Goal: Task Accomplishment & Management: Use online tool/utility

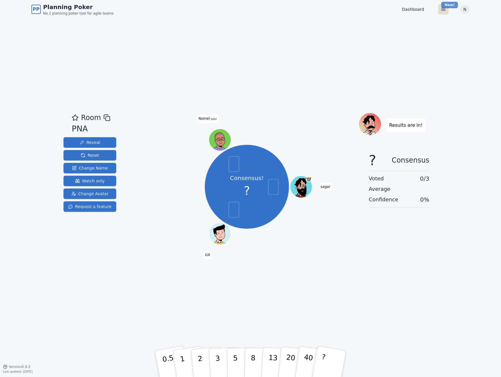
click at [454, 5] on html "PP Planning Poker No.1 planning poker tool for agile teams Dashboard Toggle the…" at bounding box center [250, 188] width 501 height 377
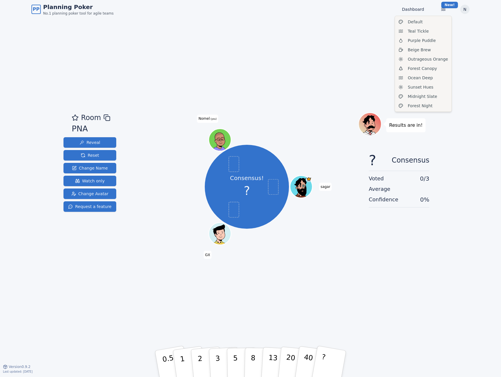
click at [329, 17] on html "PP Planning Poker No.1 planning poker tool for agile teams Dashboard Toggle the…" at bounding box center [250, 188] width 501 height 377
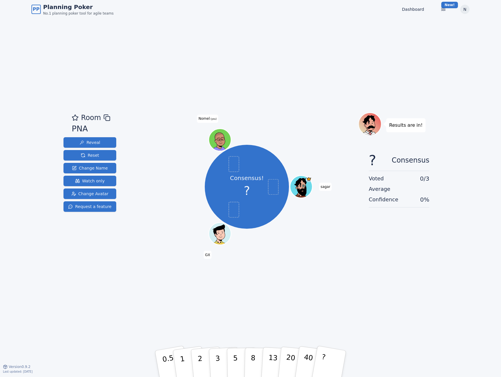
click at [63, 8] on span "Planning Poker" at bounding box center [78, 7] width 70 height 8
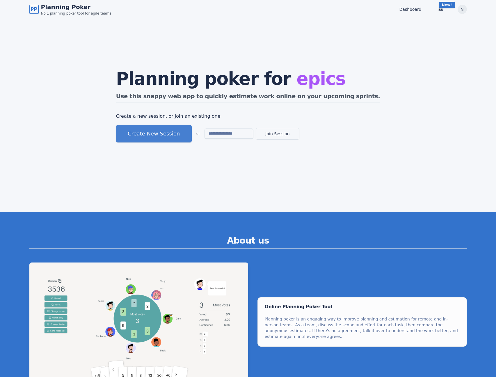
click at [173, 135] on button "Create New Session" at bounding box center [154, 133] width 76 height 17
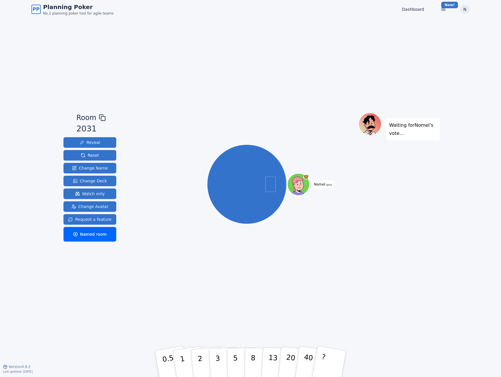
click at [437, 195] on div "Waiting for Nomel 's vote..." at bounding box center [398, 192] width 81 height 160
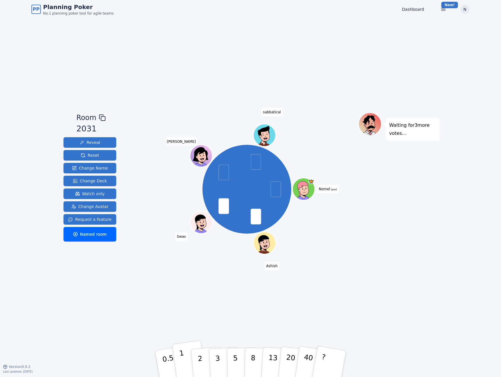
click at [185, 362] on button "1" at bounding box center [189, 363] width 35 height 47
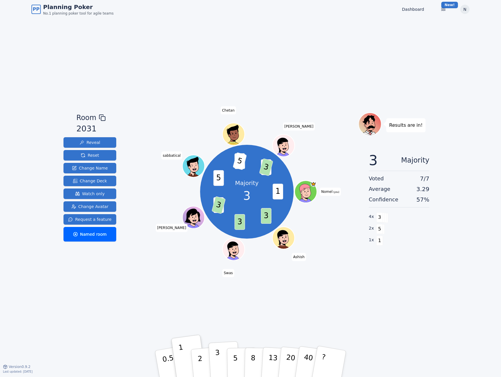
click at [221, 366] on button "3" at bounding box center [224, 363] width 32 height 45
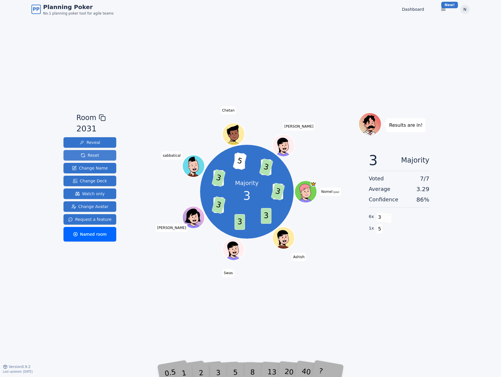
click at [86, 155] on span "Reset" at bounding box center [90, 155] width 18 height 6
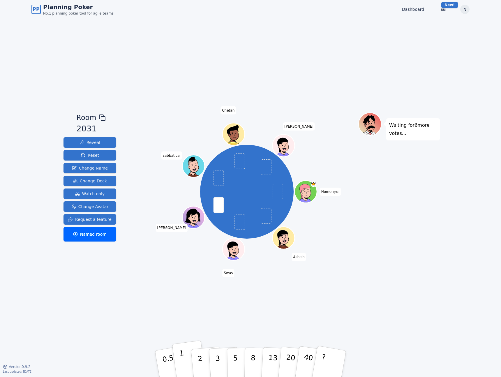
click at [179, 361] on button "1" at bounding box center [189, 363] width 35 height 47
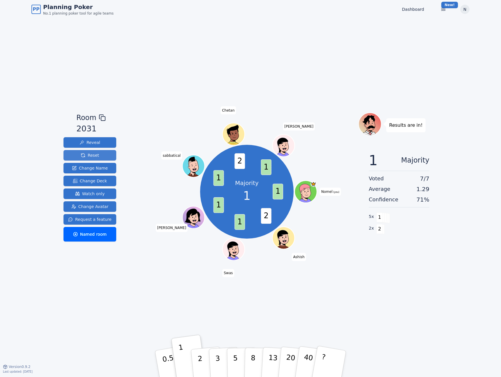
click at [86, 157] on span "Reset" at bounding box center [90, 155] width 18 height 6
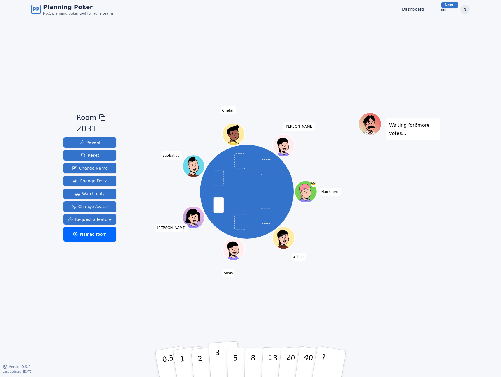
click at [215, 362] on p "3" at bounding box center [218, 364] width 6 height 32
click at [94, 154] on span "Reset" at bounding box center [90, 155] width 18 height 6
click at [199, 366] on p "2" at bounding box center [201, 364] width 8 height 32
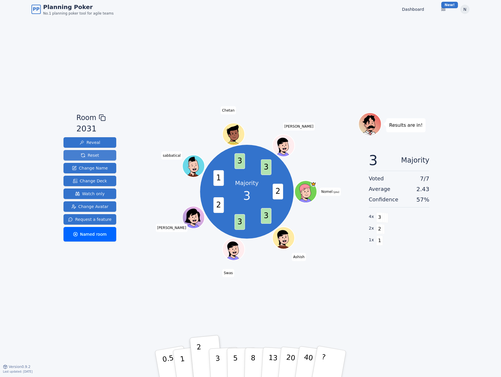
click at [103, 153] on button "Reset" at bounding box center [89, 155] width 53 height 10
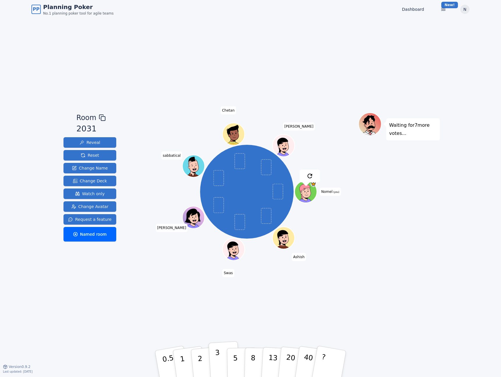
click at [216, 357] on p "3" at bounding box center [218, 364] width 6 height 32
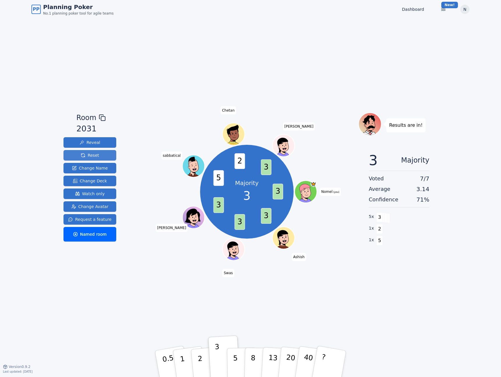
click at [107, 155] on button "Reset" at bounding box center [89, 155] width 53 height 10
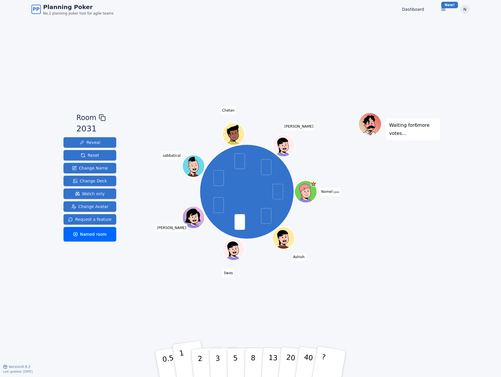
click at [176, 358] on button "1" at bounding box center [189, 363] width 35 height 47
click at [81, 160] on button "Reset" at bounding box center [89, 155] width 53 height 10
click at [84, 153] on span "Reset" at bounding box center [90, 155] width 18 height 6
click at [223, 363] on button "3" at bounding box center [224, 363] width 32 height 45
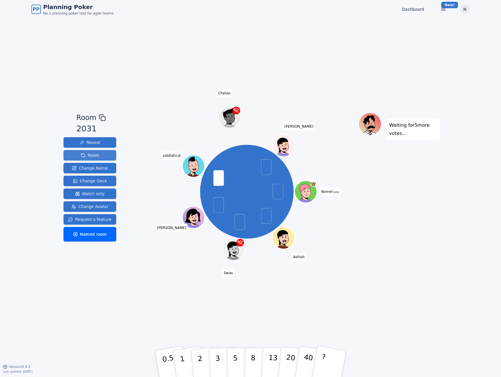
click at [84, 152] on span "Reset" at bounding box center [90, 155] width 18 height 6
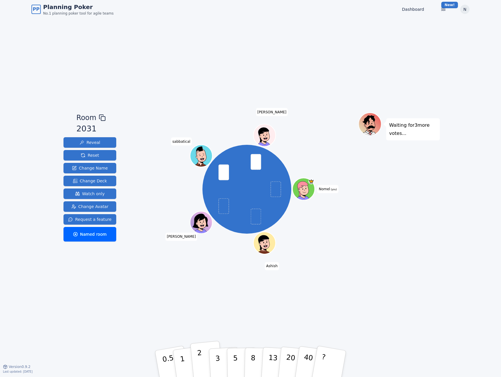
click at [196, 358] on button "2" at bounding box center [206, 363] width 33 height 46
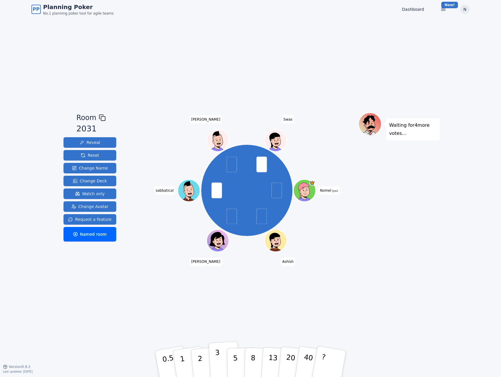
click at [213, 366] on button "3" at bounding box center [224, 363] width 32 height 45
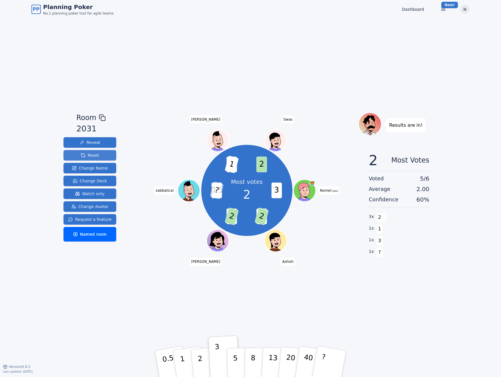
click at [97, 156] on span "Reset" at bounding box center [90, 155] width 18 height 6
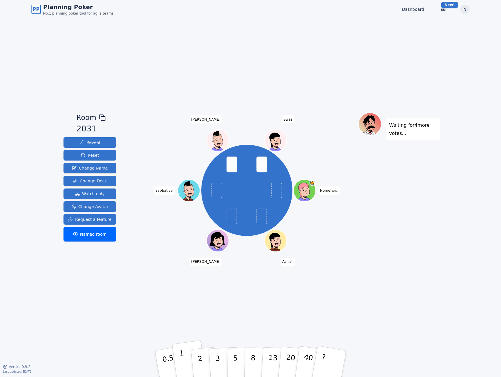
click at [187, 358] on button "1" at bounding box center [189, 363] width 35 height 47
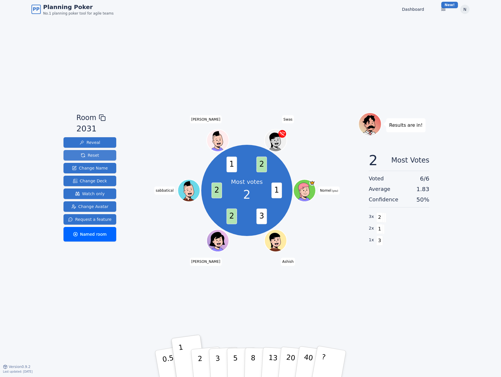
click at [83, 155] on span "Reset" at bounding box center [90, 155] width 18 height 6
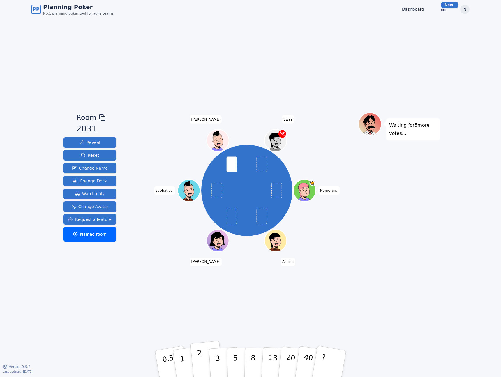
click at [202, 367] on p "2" at bounding box center [201, 364] width 8 height 32
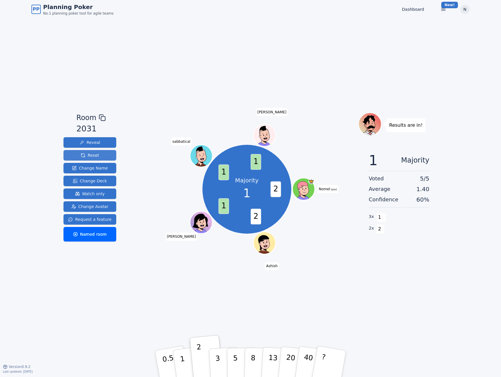
click at [87, 154] on span "Reset" at bounding box center [90, 155] width 18 height 6
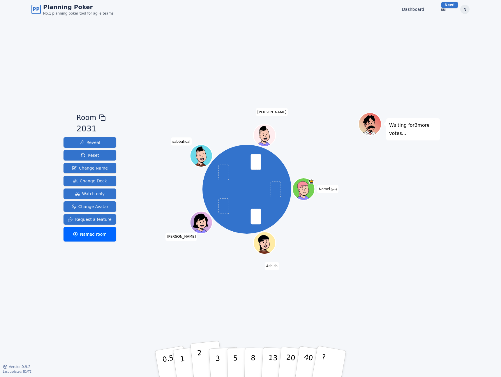
click at [194, 356] on button "2" at bounding box center [206, 363] width 33 height 46
